Goal: Task Accomplishment & Management: Manage account settings

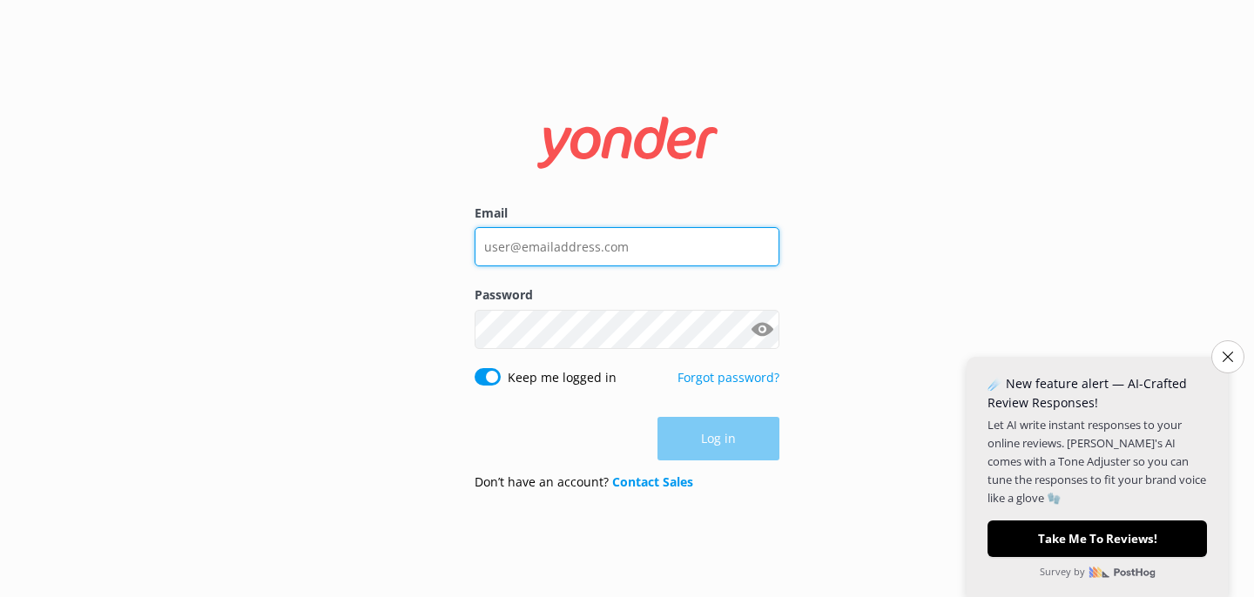
type input "[EMAIL_ADDRESS][DOMAIN_NAME]"
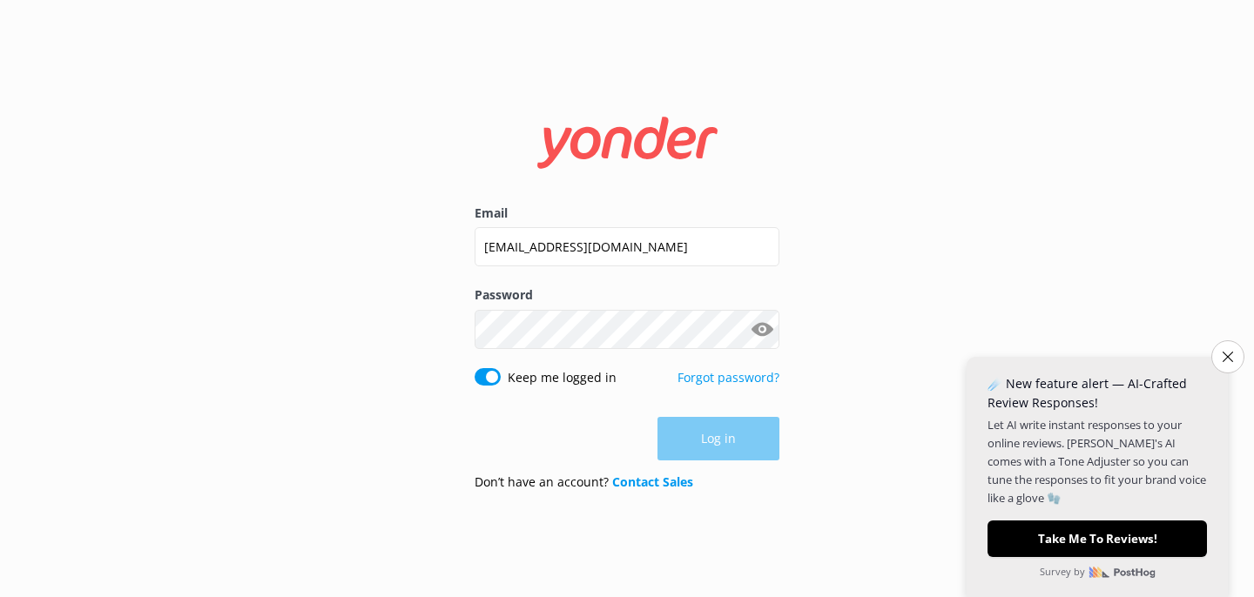
click at [769, 327] on button "Show password" at bounding box center [762, 329] width 35 height 35
click at [1225, 355] on icon "Close survey" at bounding box center [1227, 356] width 11 height 11
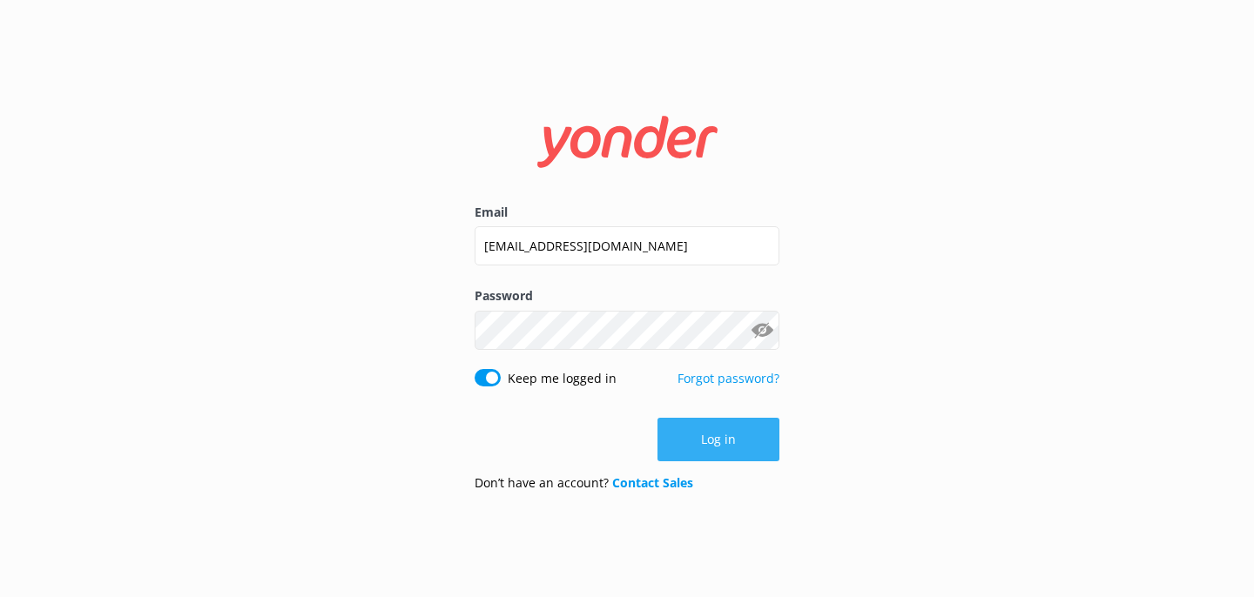
click at [750, 442] on button "Log in" at bounding box center [718, 440] width 122 height 44
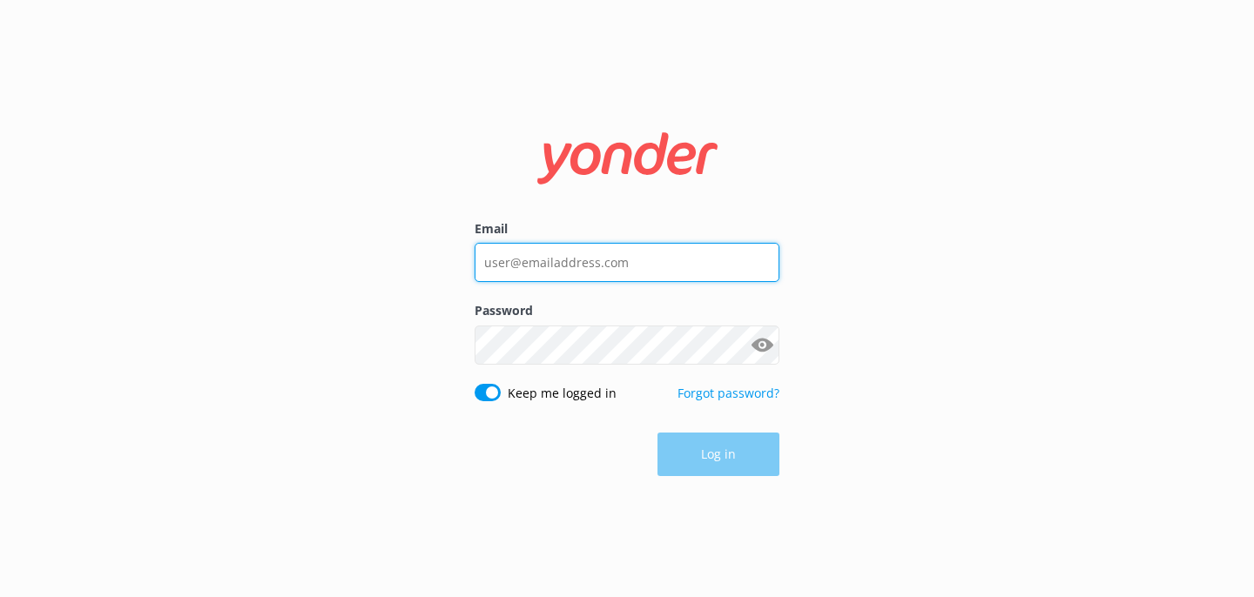
type input "[EMAIL_ADDRESS][DOMAIN_NAME]"
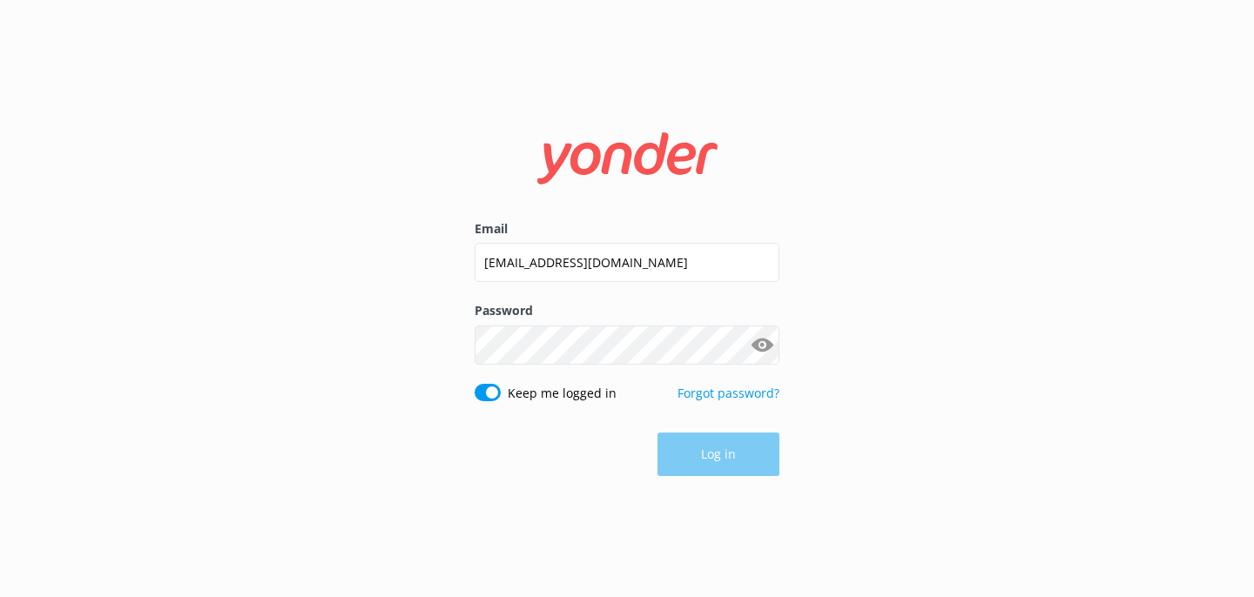
click at [767, 340] on button "Show password" at bounding box center [762, 344] width 35 height 35
click at [750, 449] on button "Log in" at bounding box center [718, 456] width 122 height 44
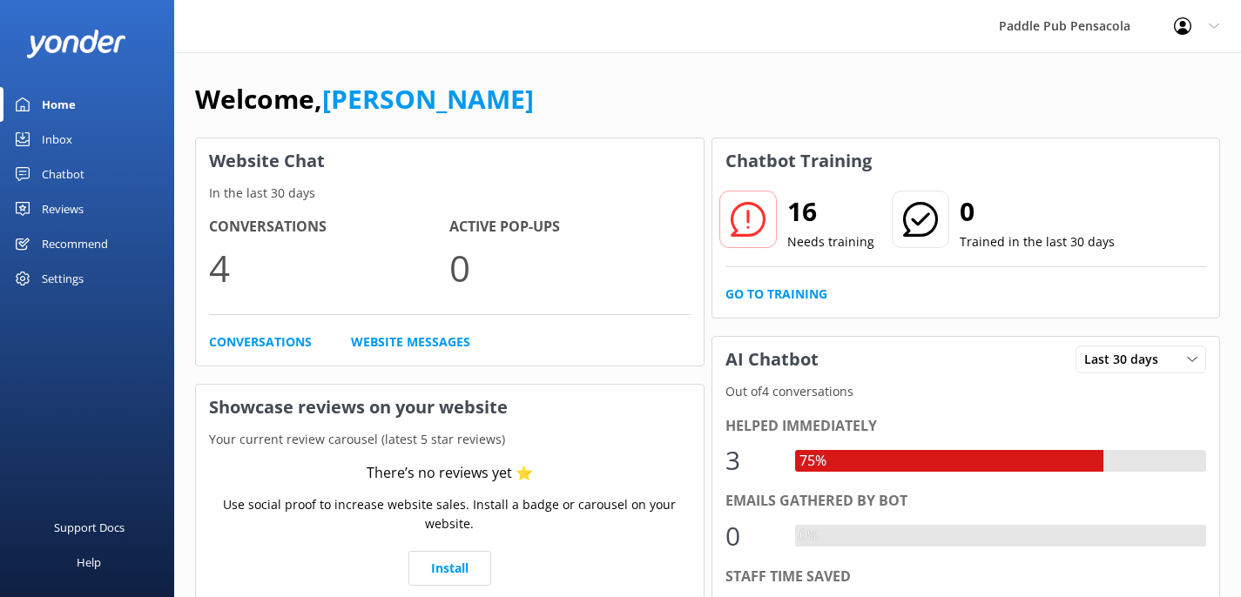
click at [85, 209] on link "Reviews" at bounding box center [87, 209] width 174 height 35
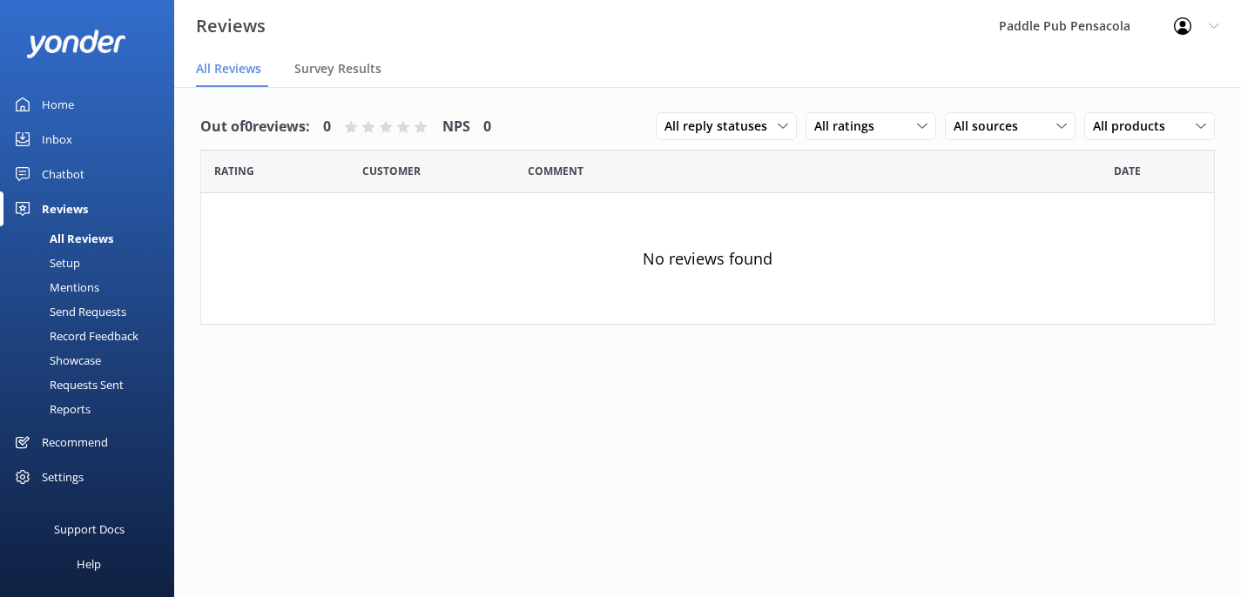
click at [70, 266] on div "Setup" at bounding box center [45, 263] width 70 height 24
click at [62, 266] on div "Setup" at bounding box center [45, 263] width 70 height 24
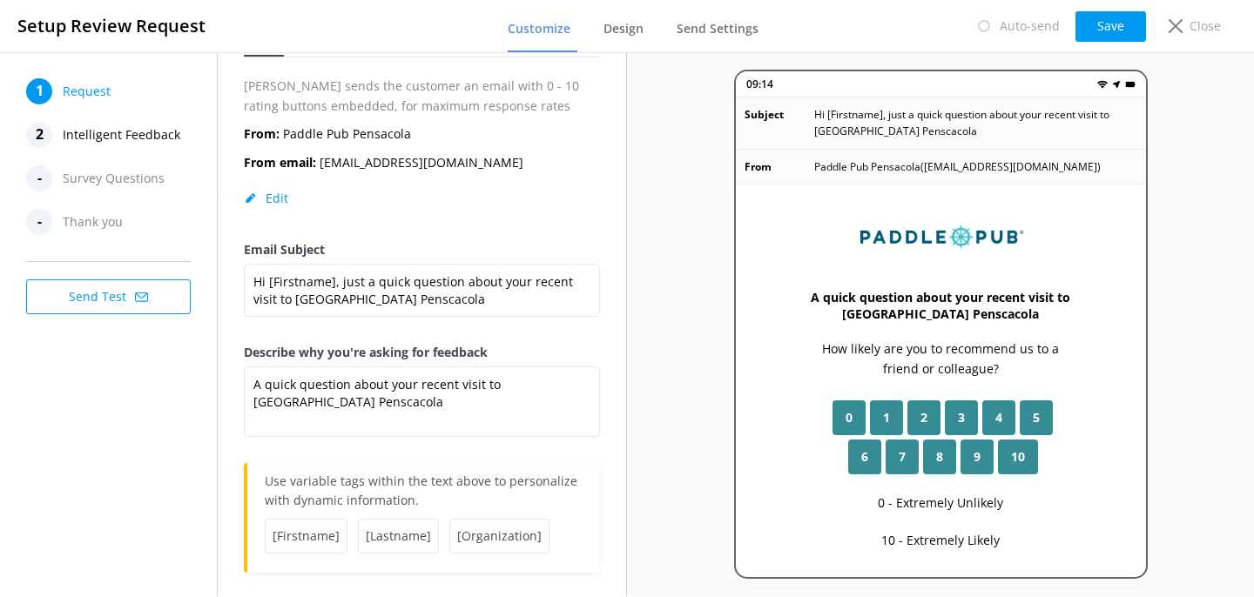
scroll to position [125, 0]
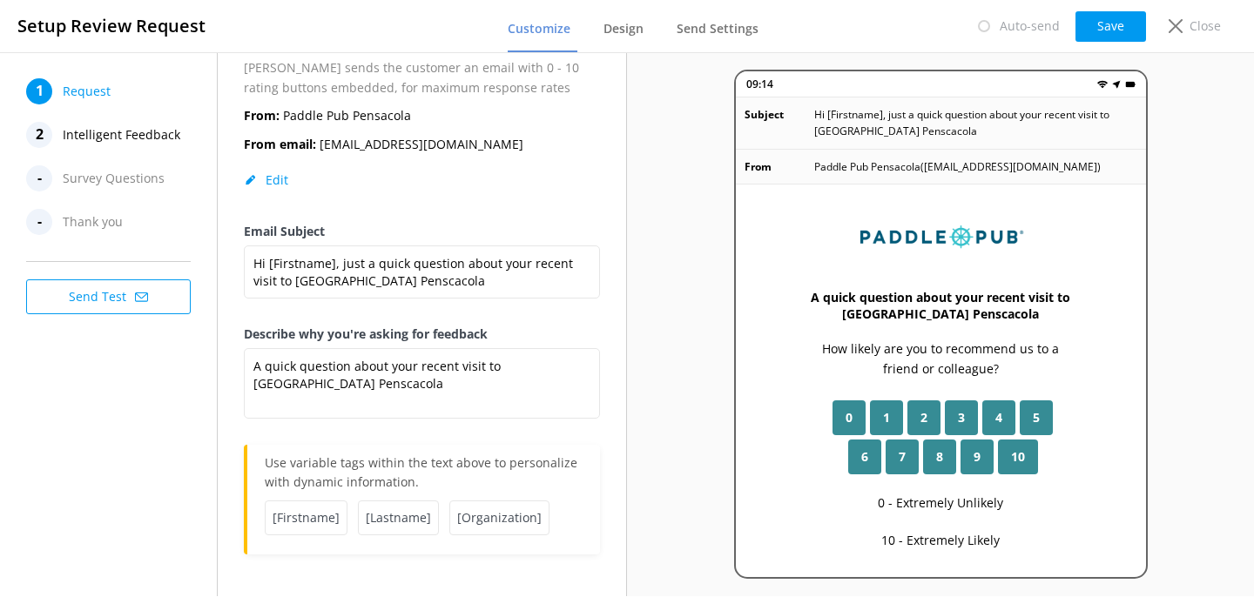
click at [603, 18] on nav "Customize Design Send Settings" at bounding box center [637, 26] width 258 height 52
click at [623, 25] on span "Design" at bounding box center [623, 28] width 40 height 17
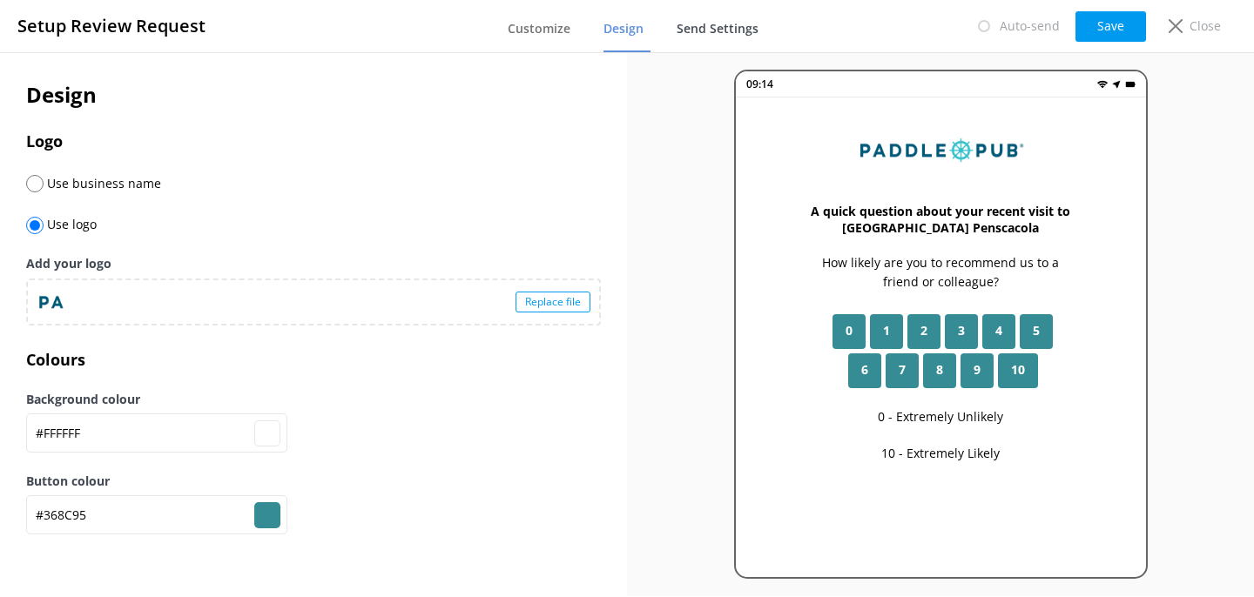
click at [723, 30] on span "Send Settings" at bounding box center [718, 28] width 82 height 17
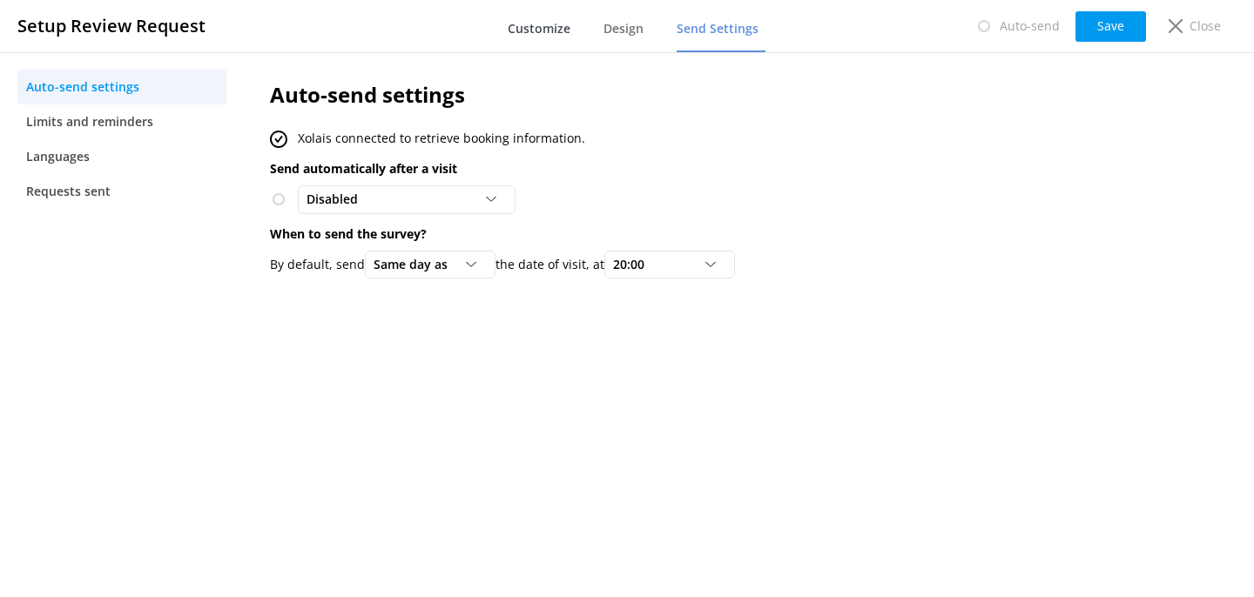
click at [543, 29] on span "Customize" at bounding box center [539, 28] width 63 height 17
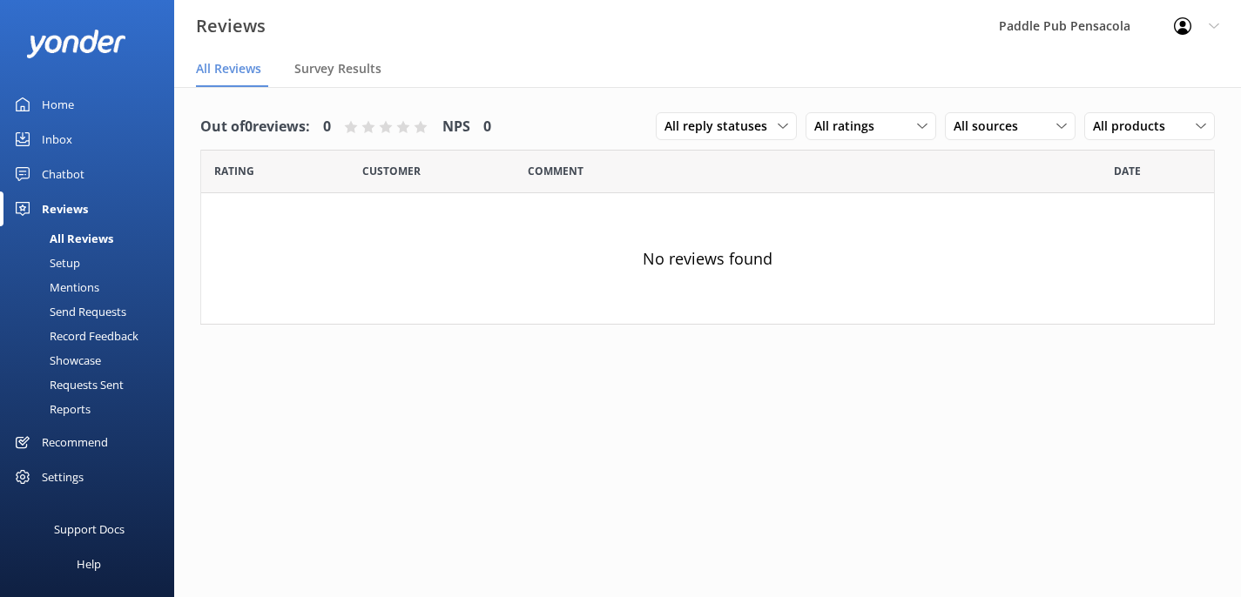
click at [71, 265] on div "Setup" at bounding box center [45, 263] width 70 height 24
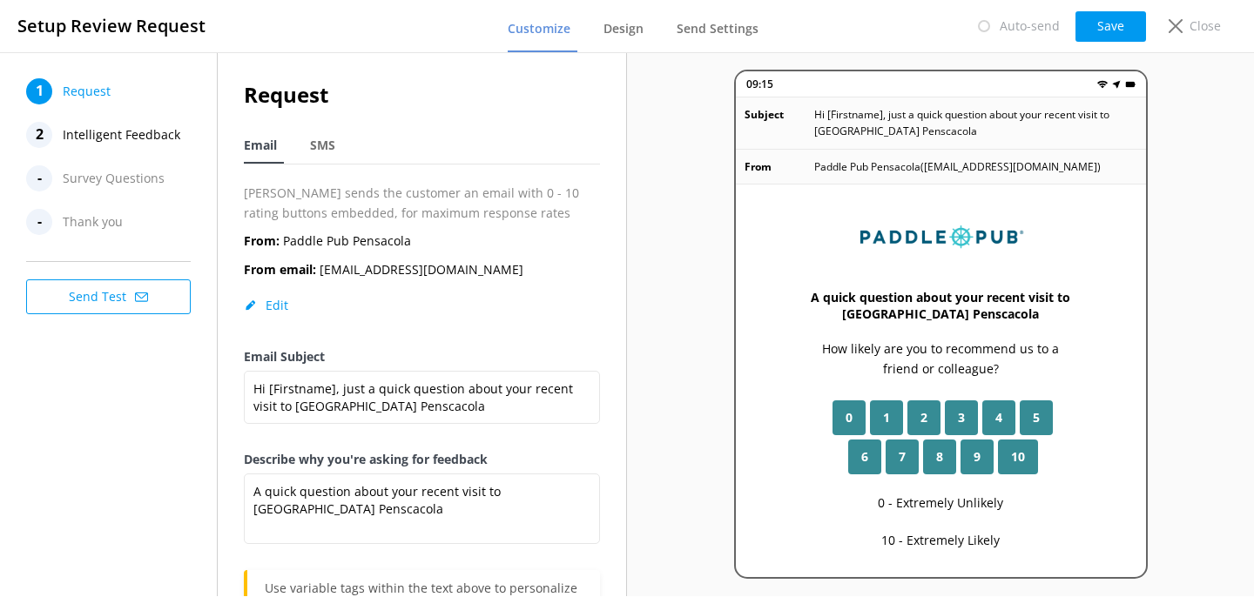
click at [132, 297] on button "Send Test" at bounding box center [108, 297] width 165 height 35
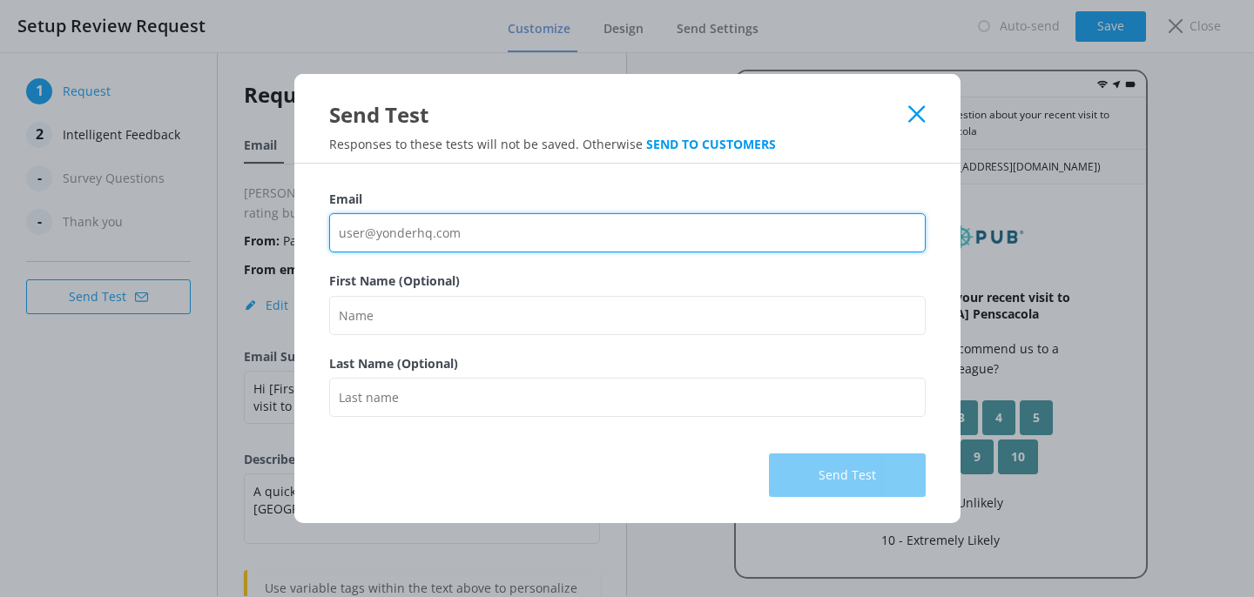
click at [447, 237] on input "Email" at bounding box center [627, 232] width 597 height 39
type input "kara.cederquist@gmail.com"
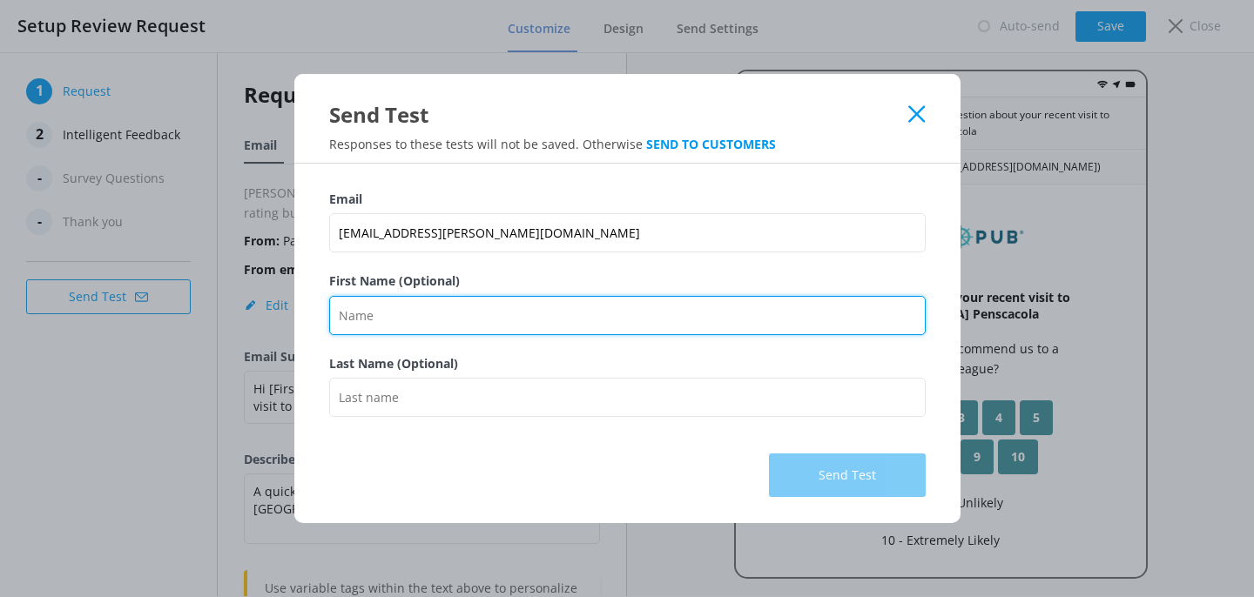
type input "kara"
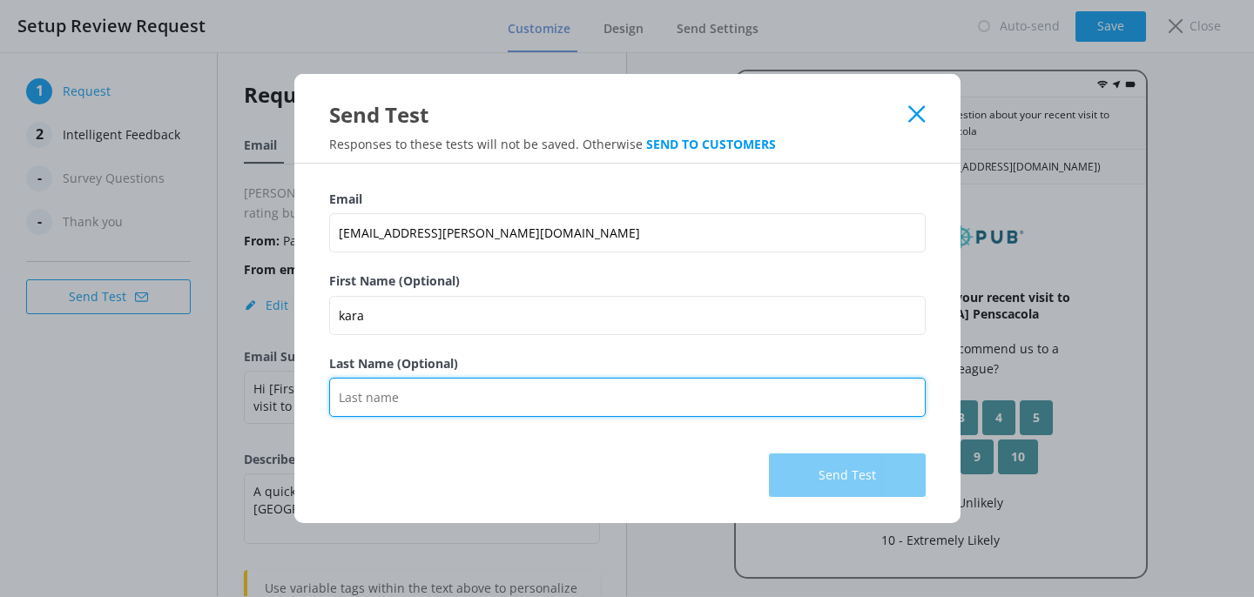
type input "cederquist"
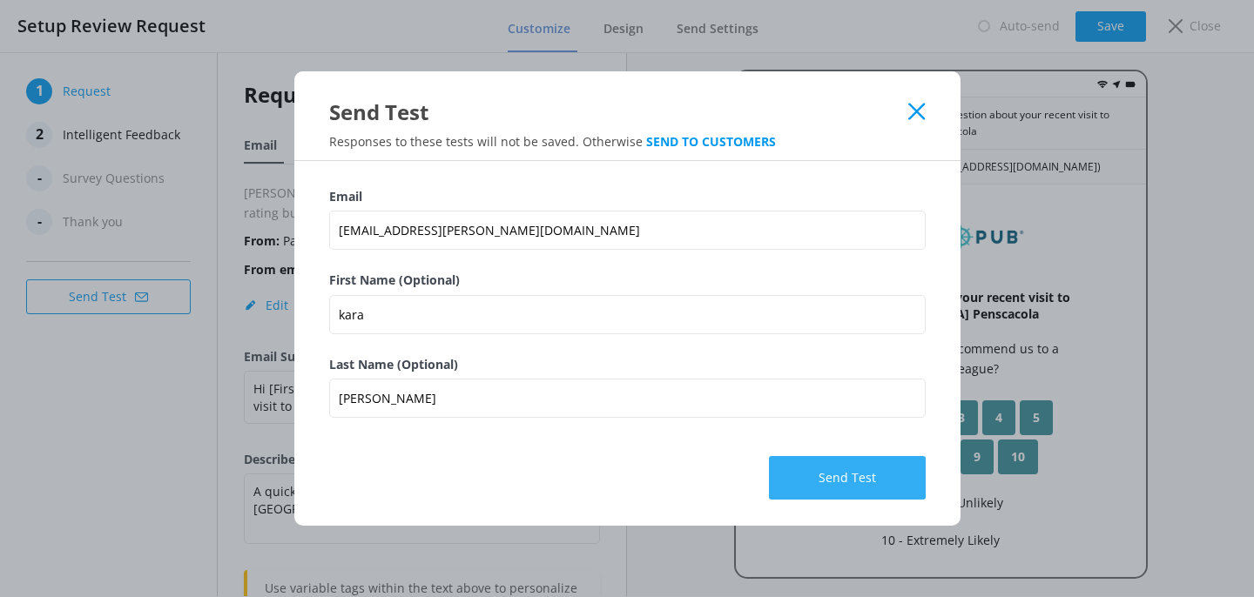
click at [827, 481] on button "Send Test" at bounding box center [847, 478] width 157 height 44
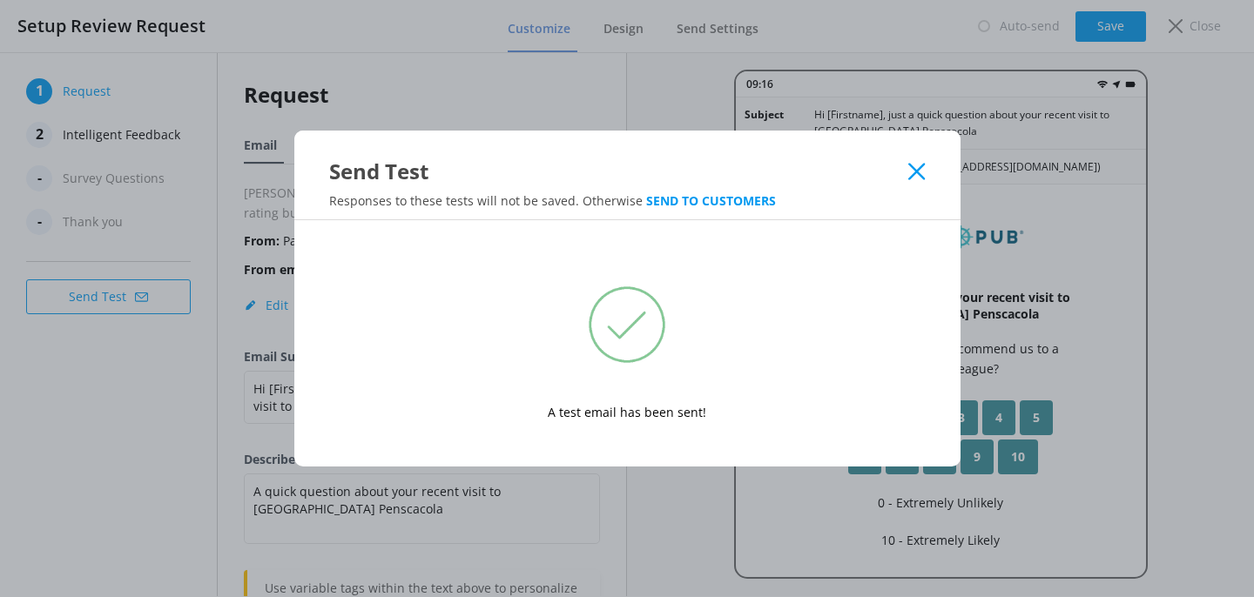
click at [914, 165] on icon at bounding box center [916, 171] width 17 height 17
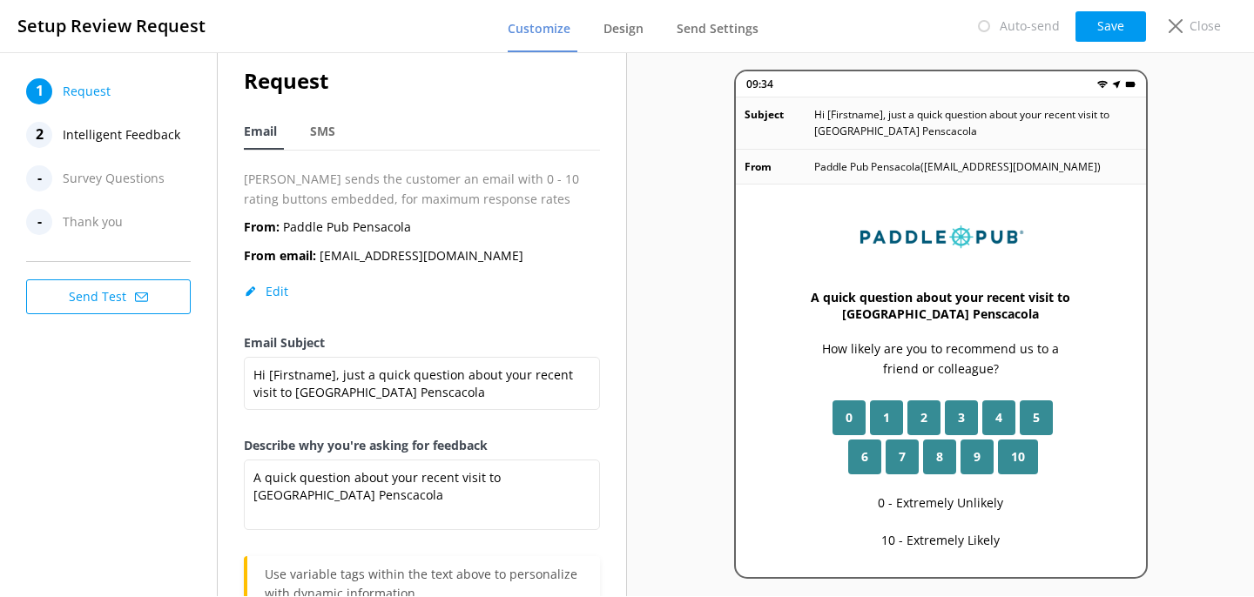
scroll to position [125, 0]
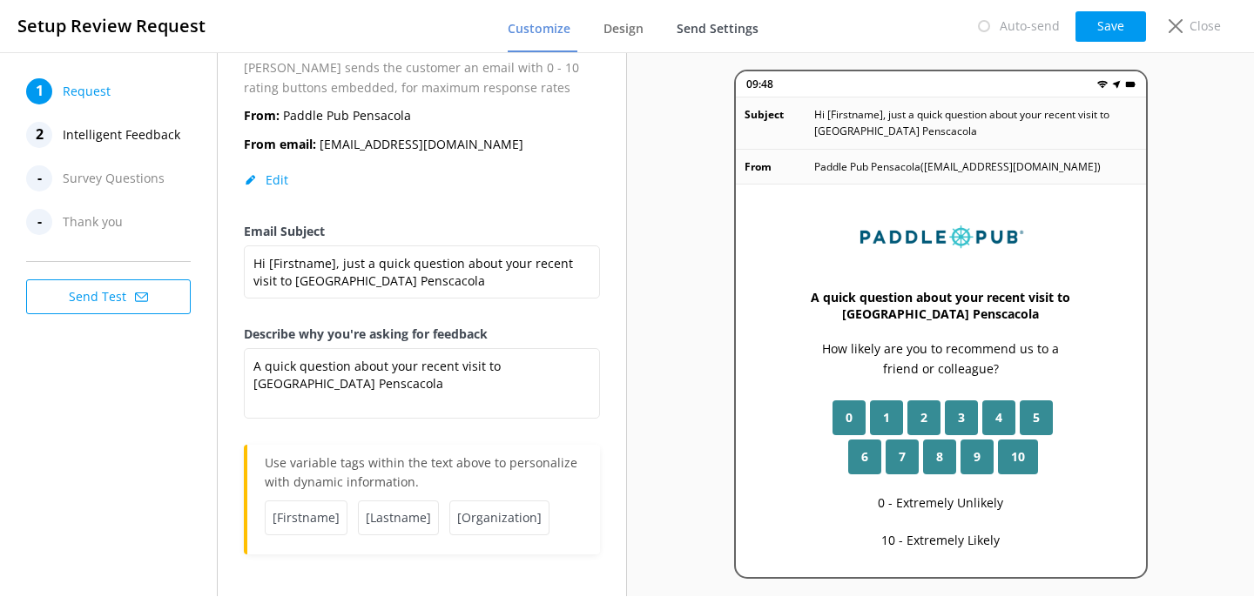
click at [725, 37] on span "Send Settings" at bounding box center [718, 28] width 82 height 17
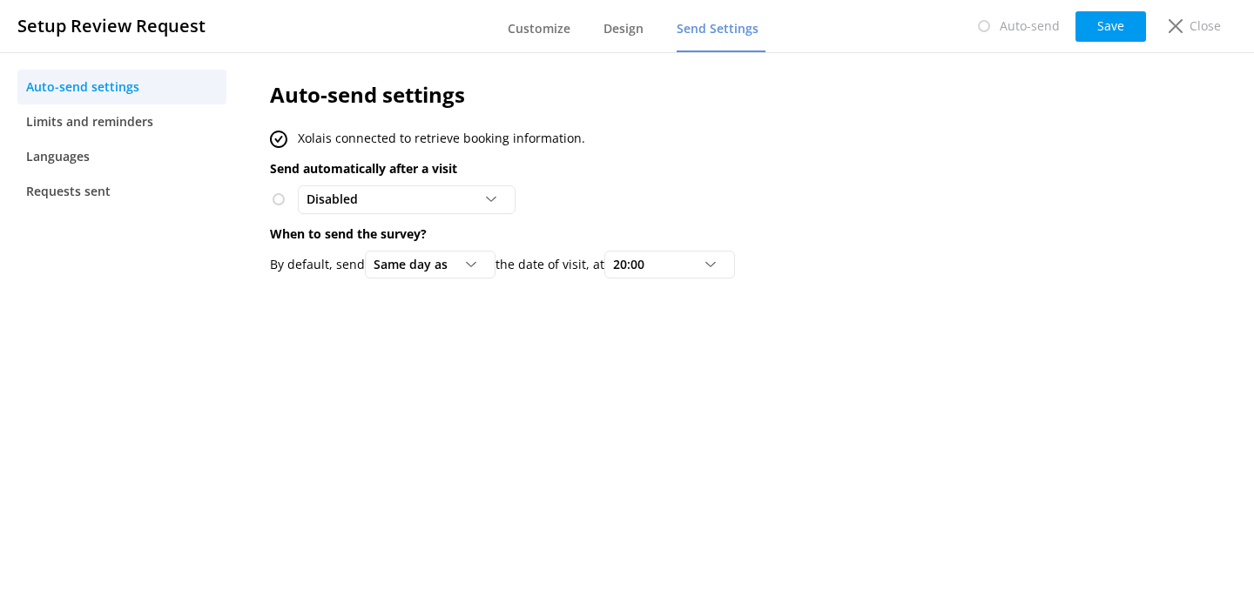
click at [601, 37] on nav "Customize Design Send Settings" at bounding box center [637, 26] width 258 height 52
click at [623, 30] on span "Design" at bounding box center [623, 28] width 40 height 17
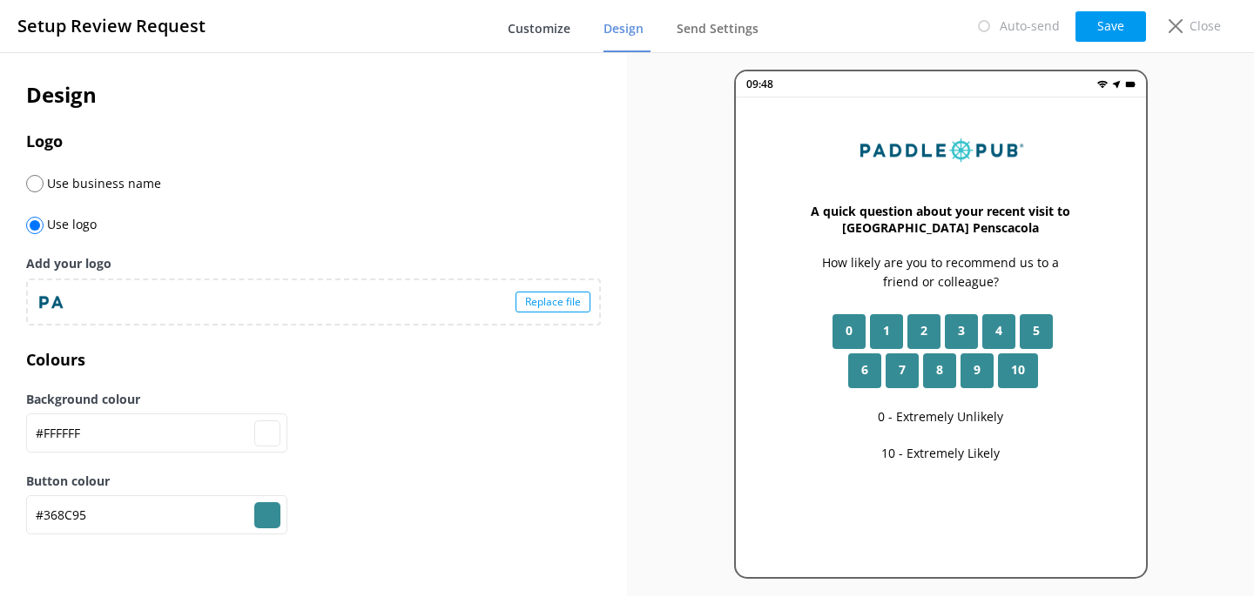
click at [546, 30] on span "Customize" at bounding box center [539, 28] width 63 height 17
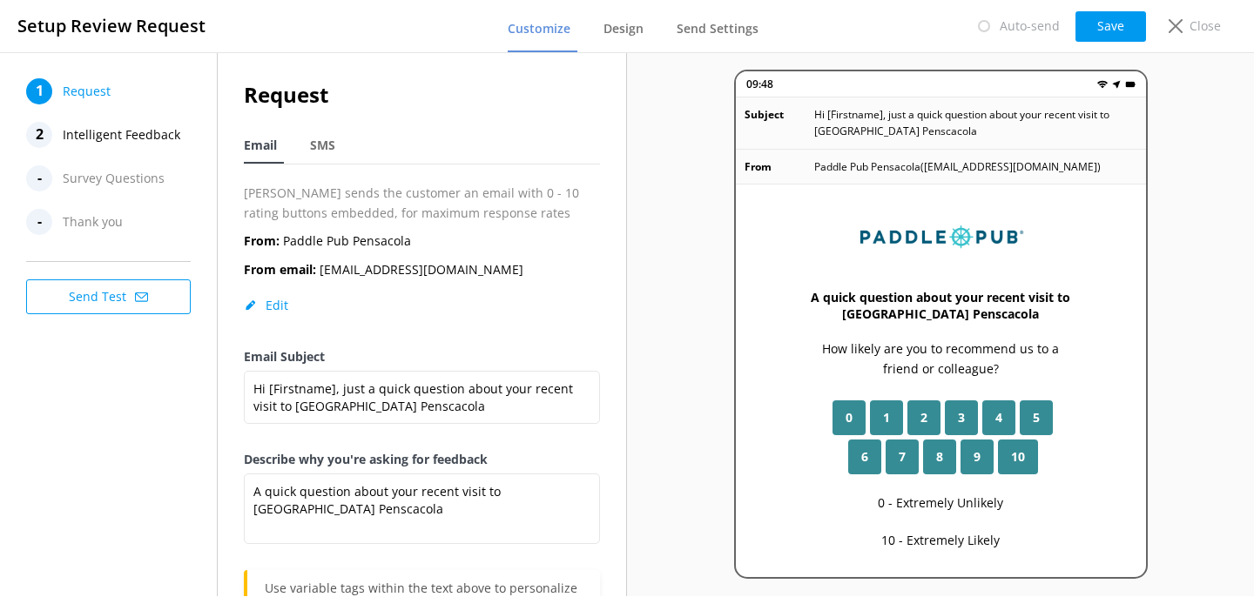
scroll to position [125, 0]
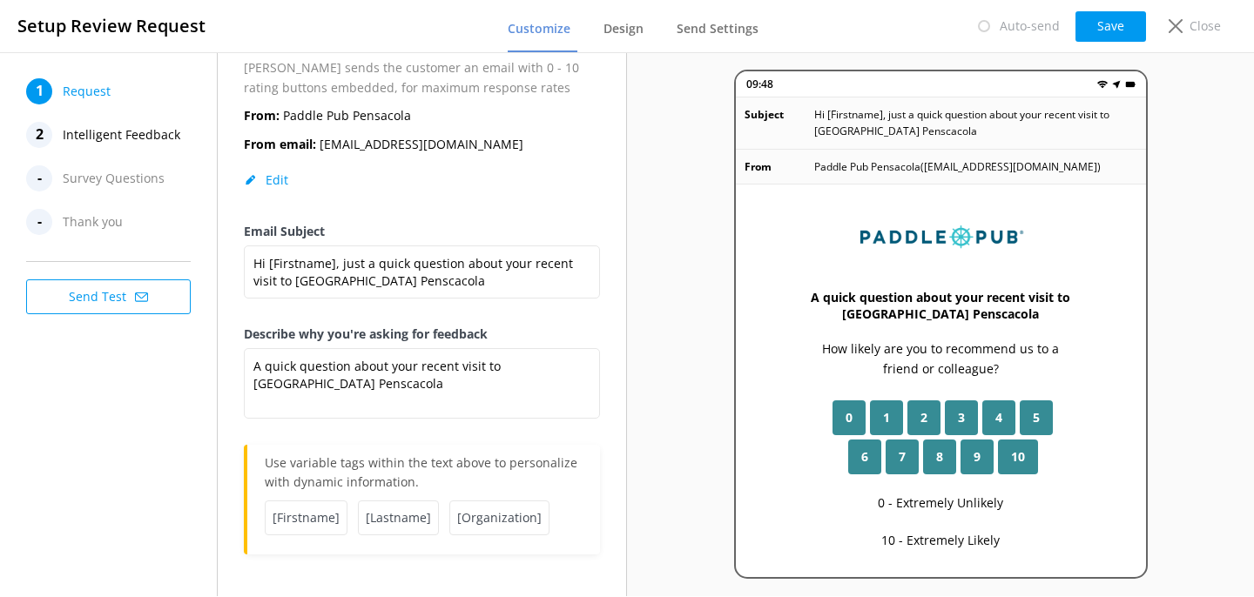
click at [107, 175] on span "Survey Questions" at bounding box center [114, 178] width 102 height 26
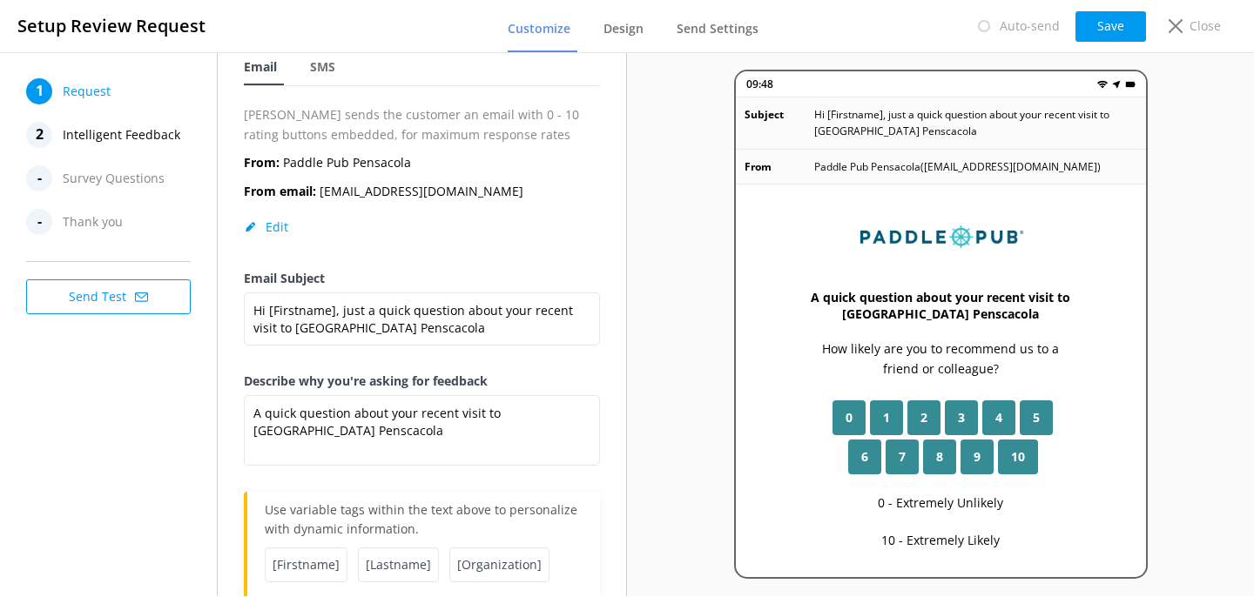
scroll to position [71, 0]
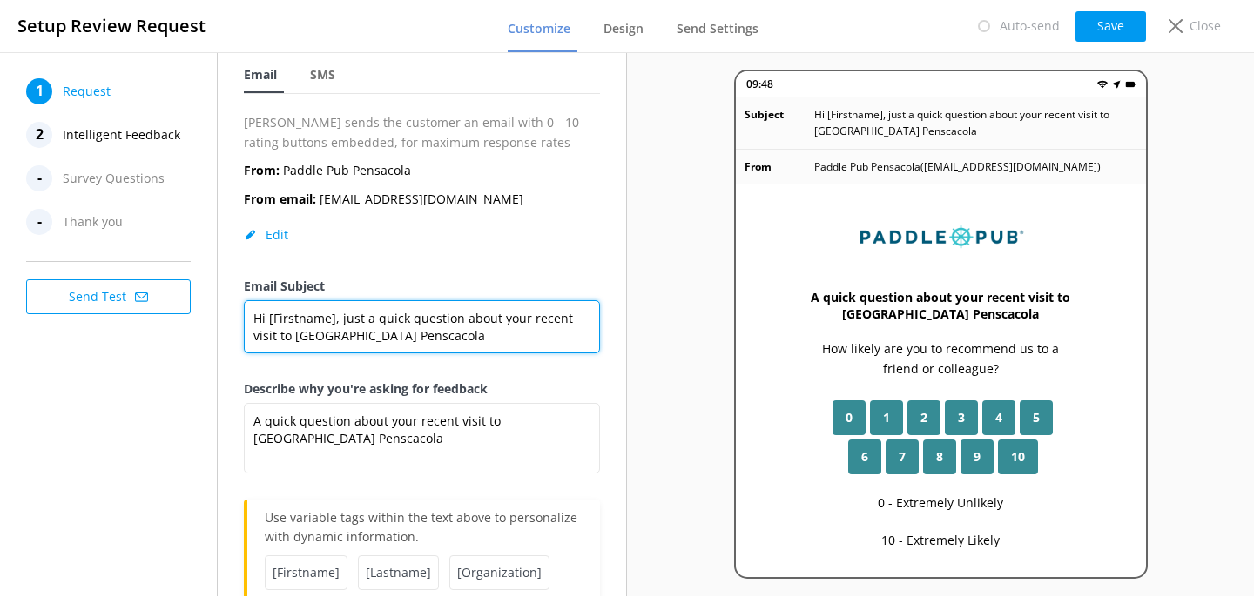
click at [394, 339] on textarea "Hi [Firstname], just a quick question about your recent visit to Paddle Pub Pen…" at bounding box center [422, 326] width 356 height 53
type textarea "Hi [Firstname], just a quick question about your recent visit to Paddle Pub Pen…"
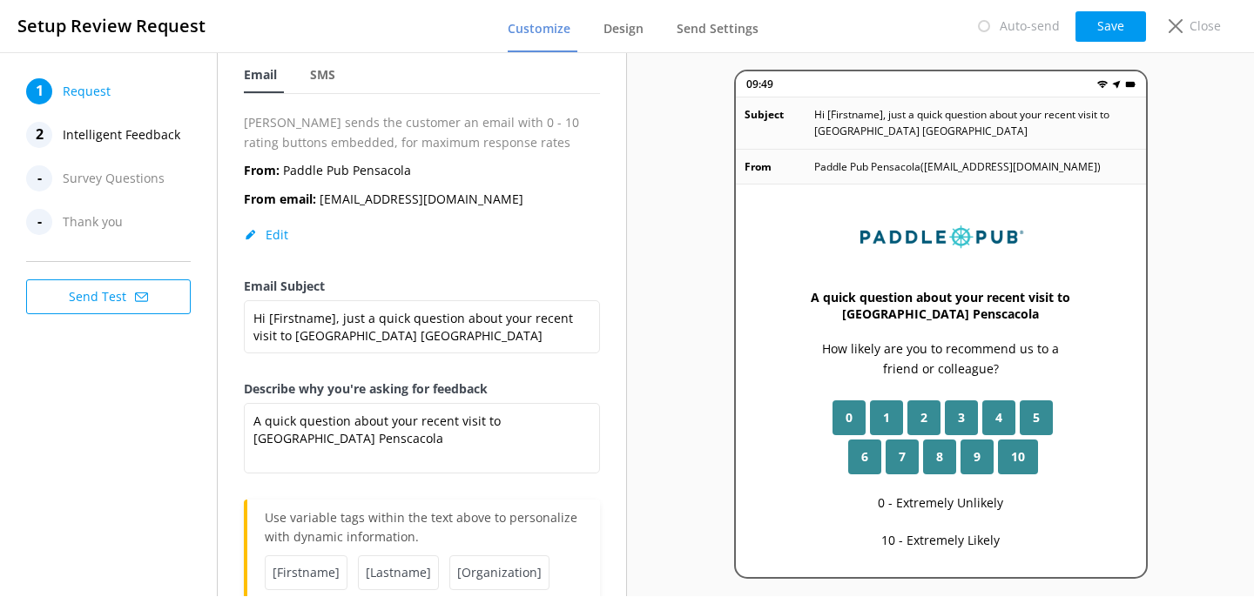
click at [531, 255] on div "From: Paddle Pub Pensacola From email: pensacola@paddlepub.com Edit" at bounding box center [422, 219] width 356 height 116
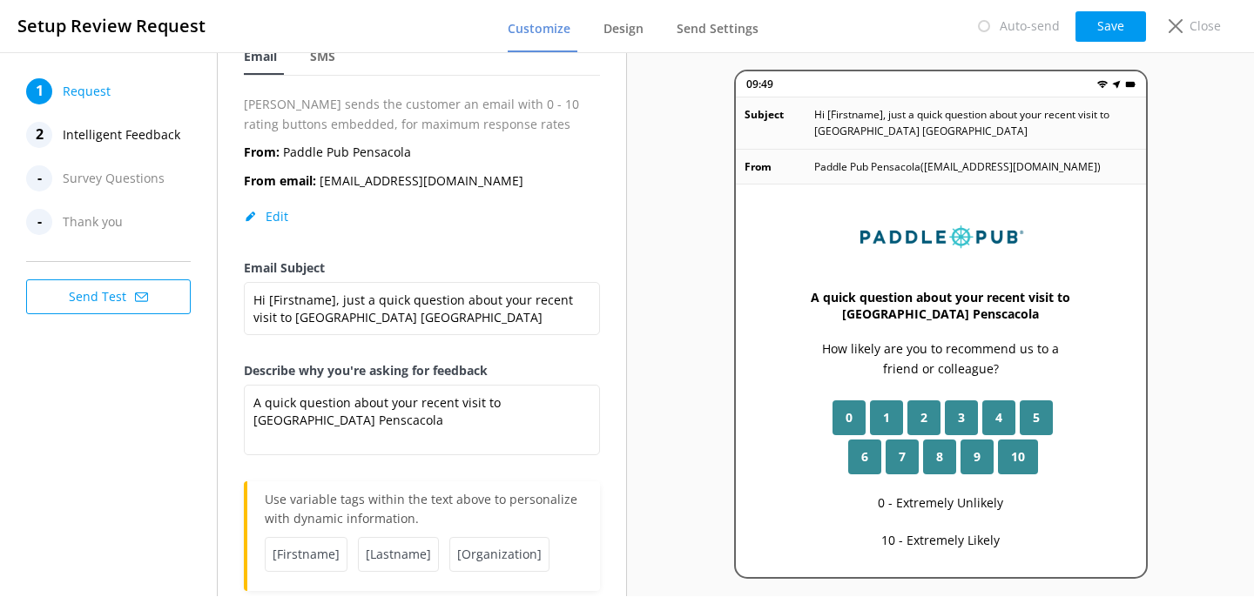
scroll to position [91, 0]
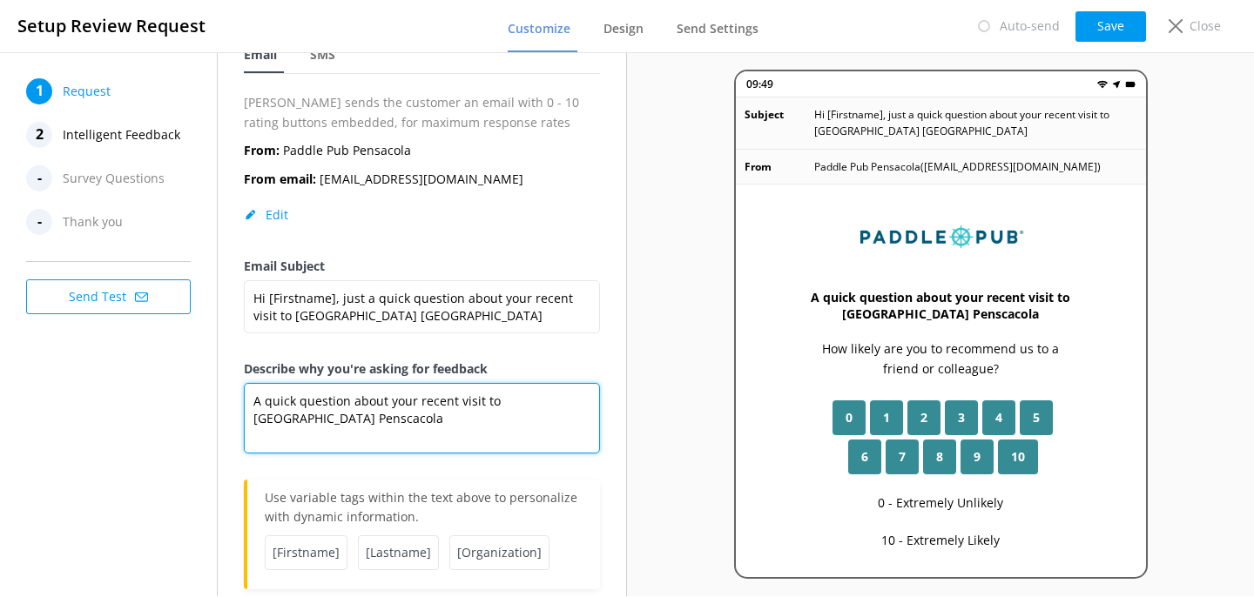
click at [284, 419] on textarea "A quick question about your recent visit to Paddle Pub Penscacola" at bounding box center [422, 418] width 356 height 71
type textarea "A quick question about your recent visit to Paddle Pub Pensacola"
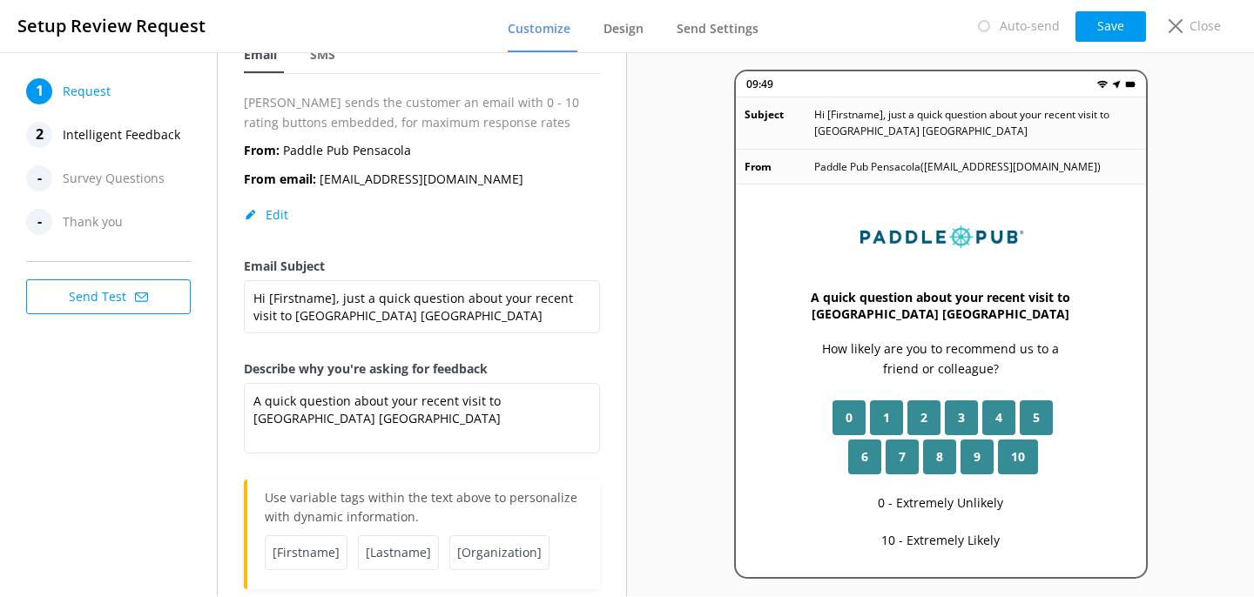
click at [518, 358] on div "Email Subject Hi [Firstname], just a quick question about your recent visit to …" at bounding box center [422, 308] width 356 height 103
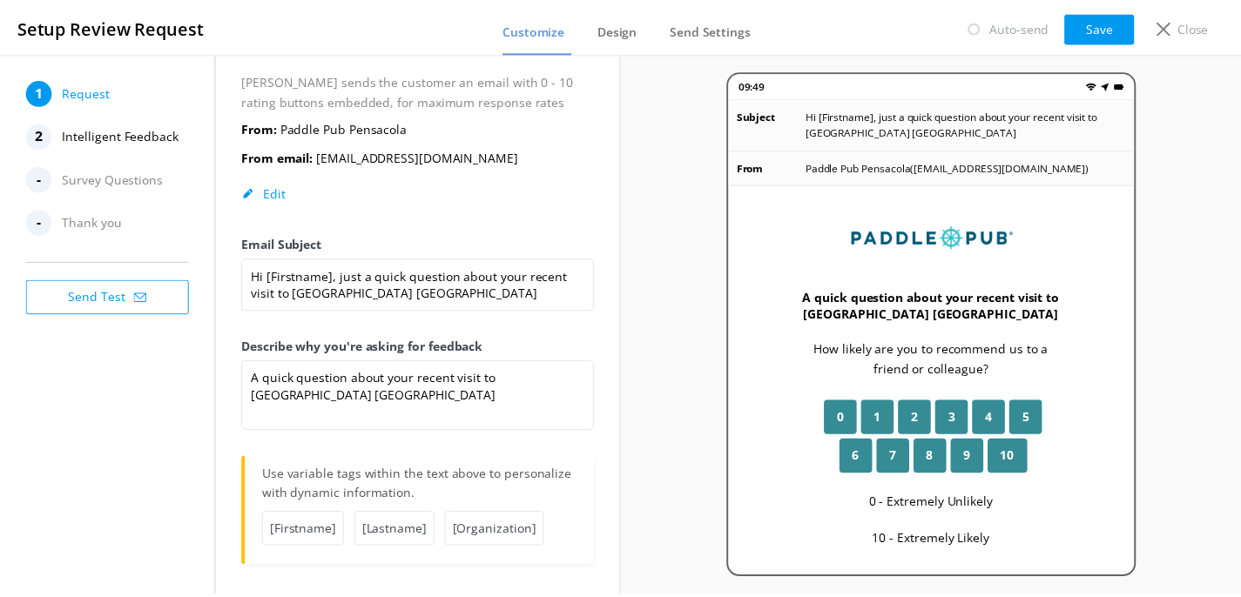
scroll to position [125, 0]
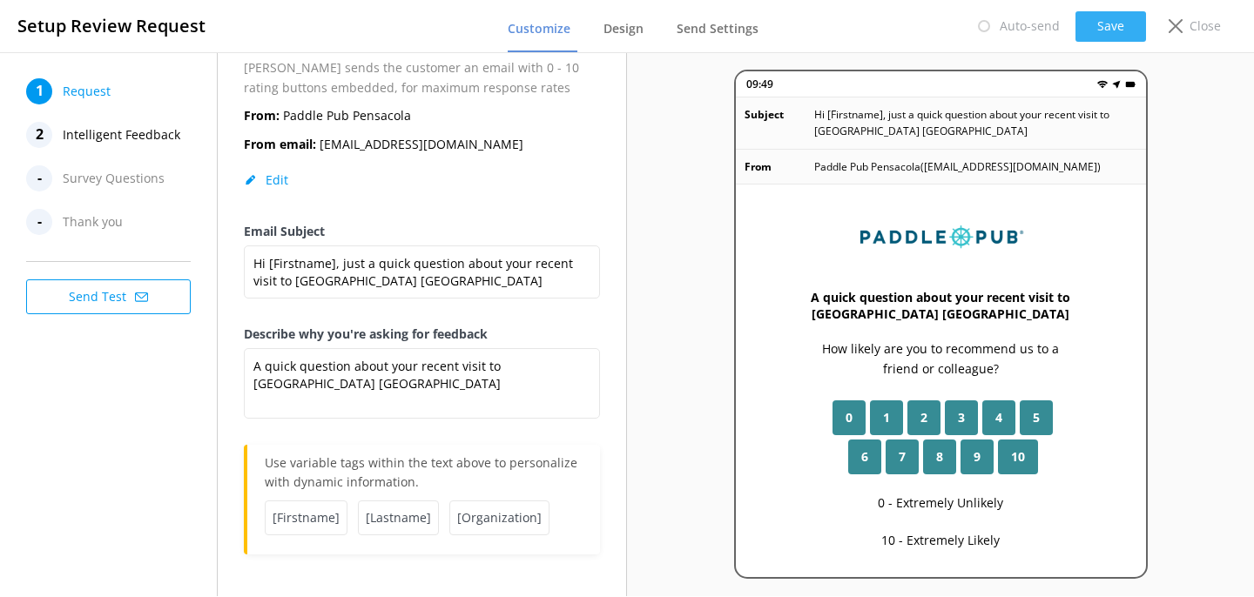
click at [1115, 36] on button "Save" at bounding box center [1110, 26] width 71 height 30
click at [1190, 31] on p "Close" at bounding box center [1205, 26] width 31 height 19
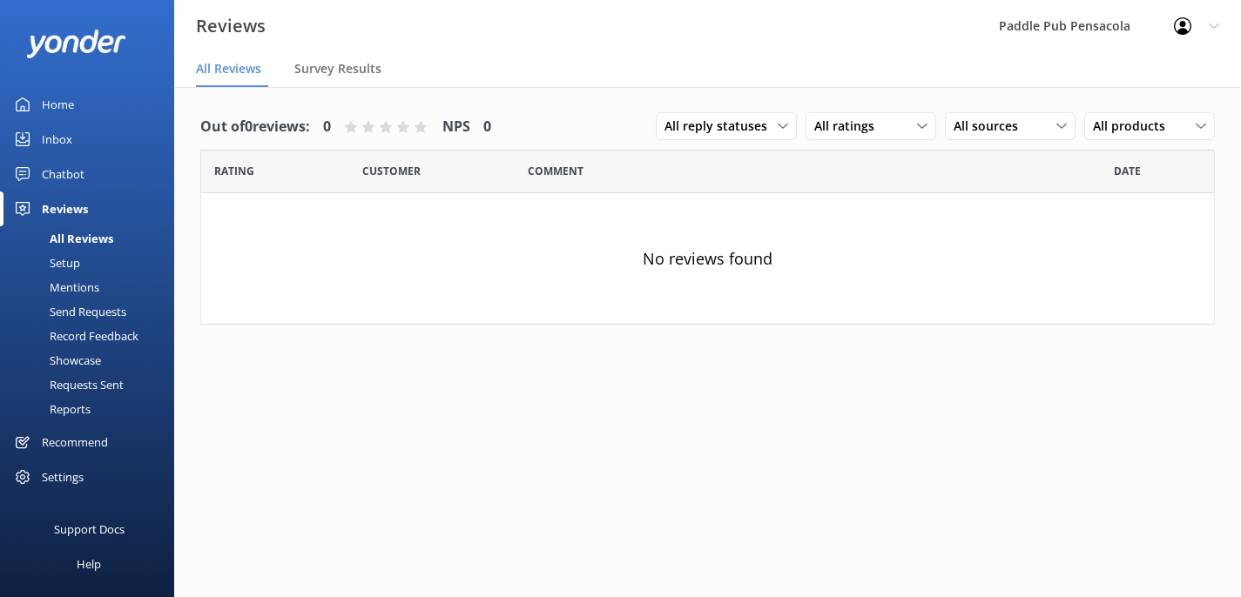
click at [71, 260] on div "Setup" at bounding box center [45, 263] width 70 height 24
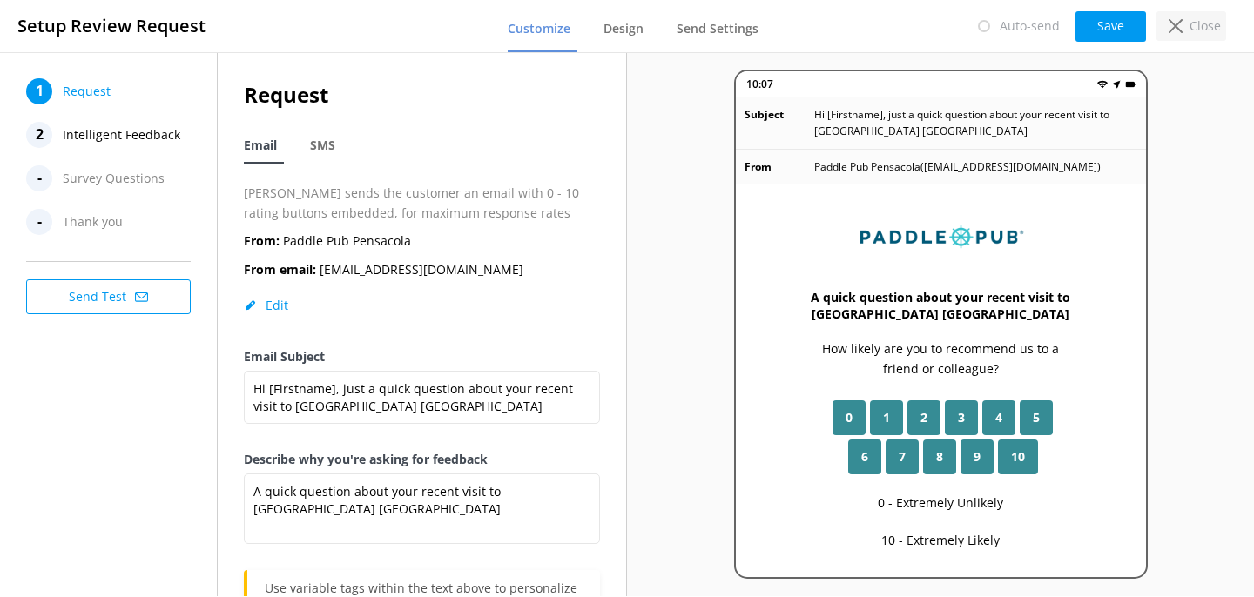
click at [1191, 28] on p "Close" at bounding box center [1205, 26] width 31 height 19
